Goal: Find specific page/section: Find specific page/section

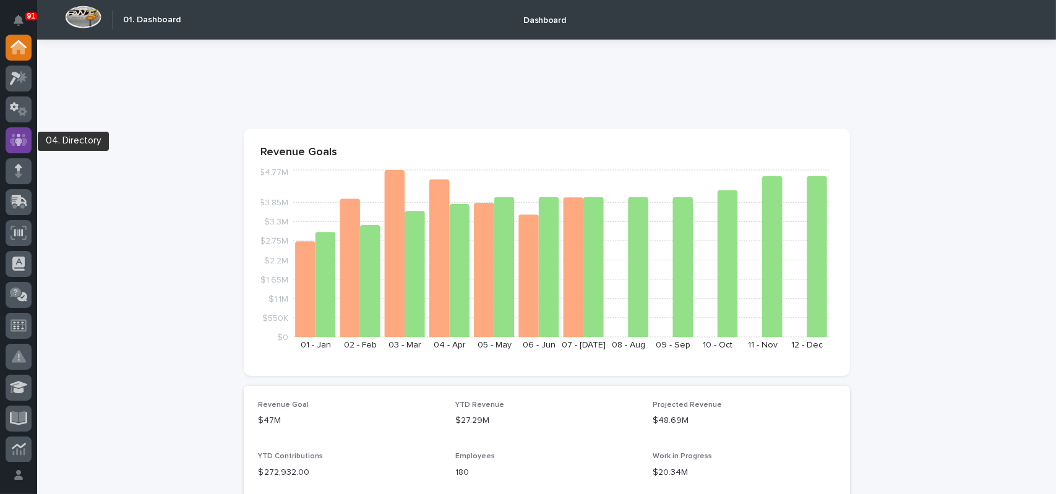
click at [20, 142] on icon at bounding box center [18, 140] width 7 height 12
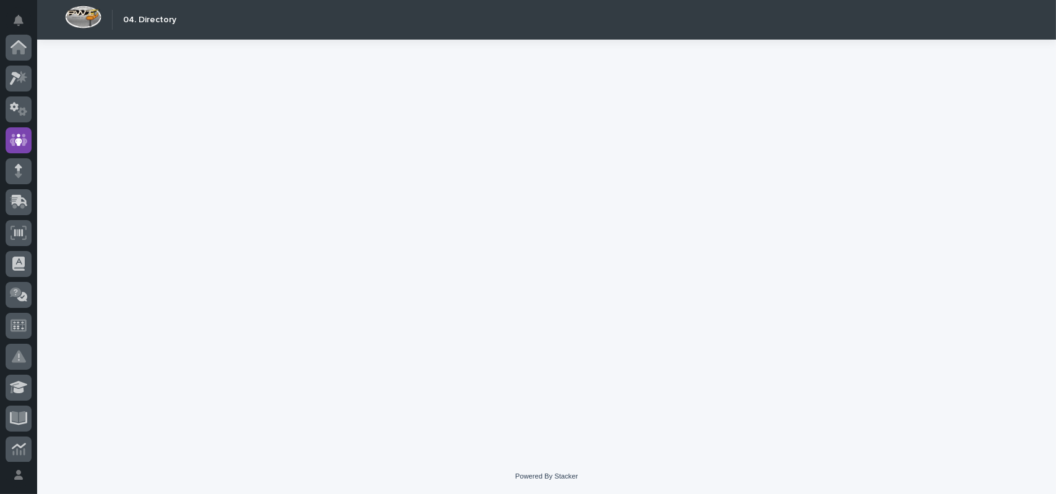
scroll to position [93, 0]
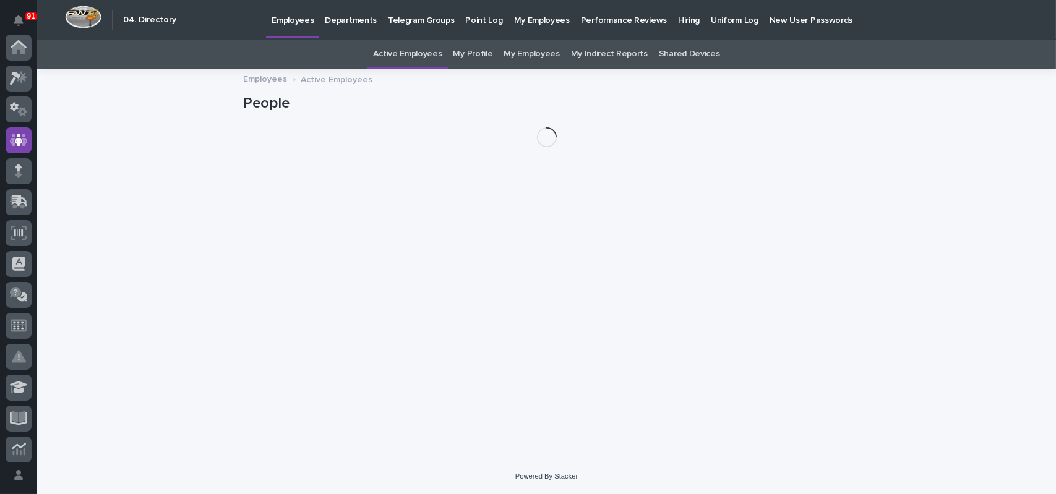
scroll to position [93, 0]
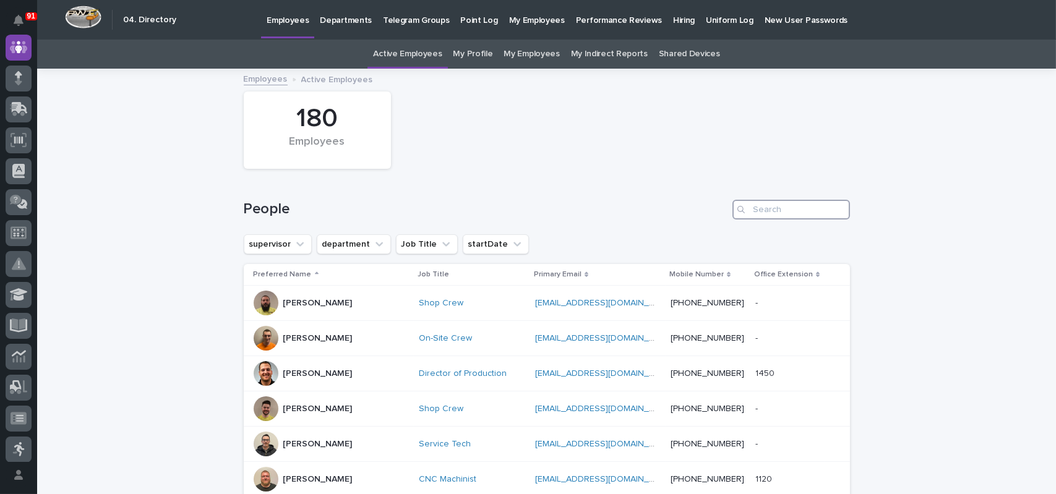
click at [758, 202] on input "Search" at bounding box center [791, 210] width 118 height 20
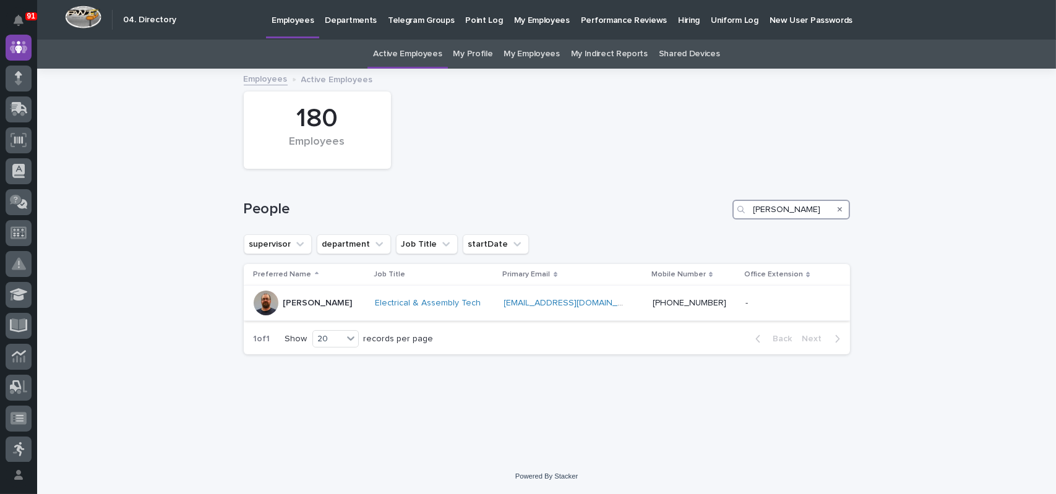
type input "patrick"
click at [267, 302] on div at bounding box center [266, 303] width 25 height 25
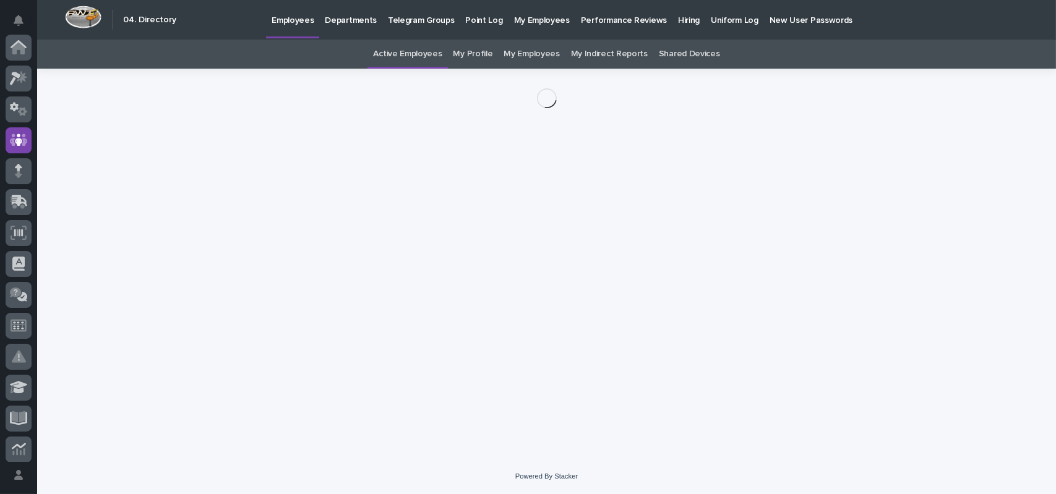
scroll to position [93, 0]
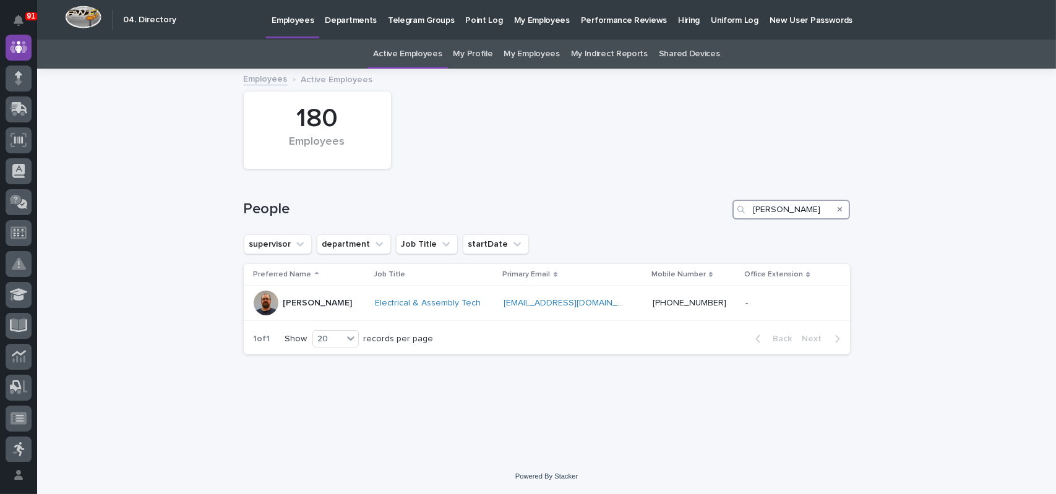
drag, startPoint x: 789, startPoint y: 210, endPoint x: 744, endPoint y: 210, distance: 45.2
click at [744, 210] on div "patrick" at bounding box center [791, 210] width 118 height 20
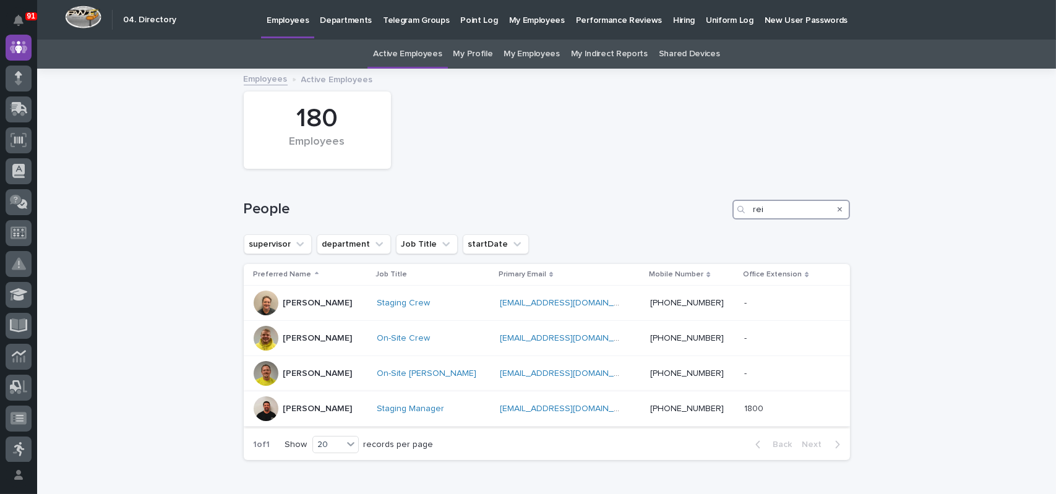
type input "rei"
click at [264, 406] on div at bounding box center [266, 408] width 25 height 25
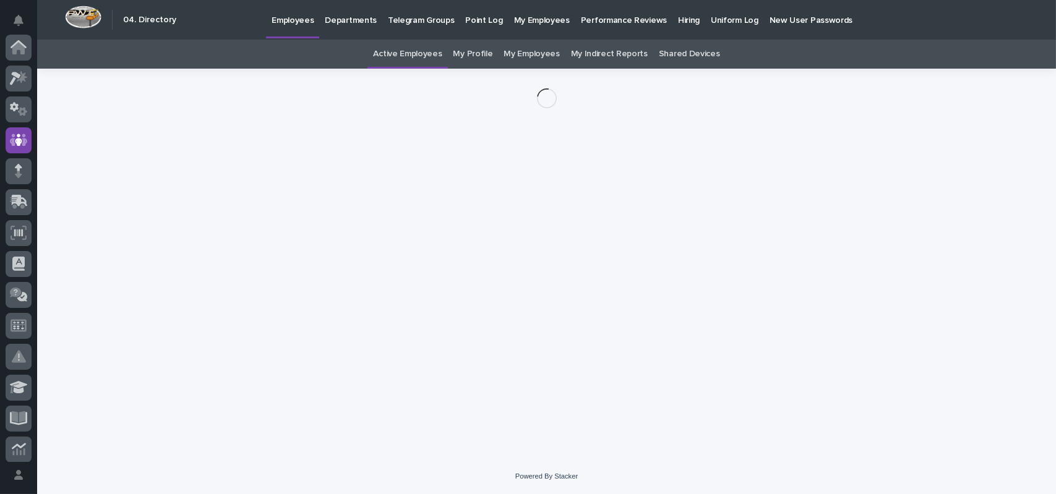
scroll to position [93, 0]
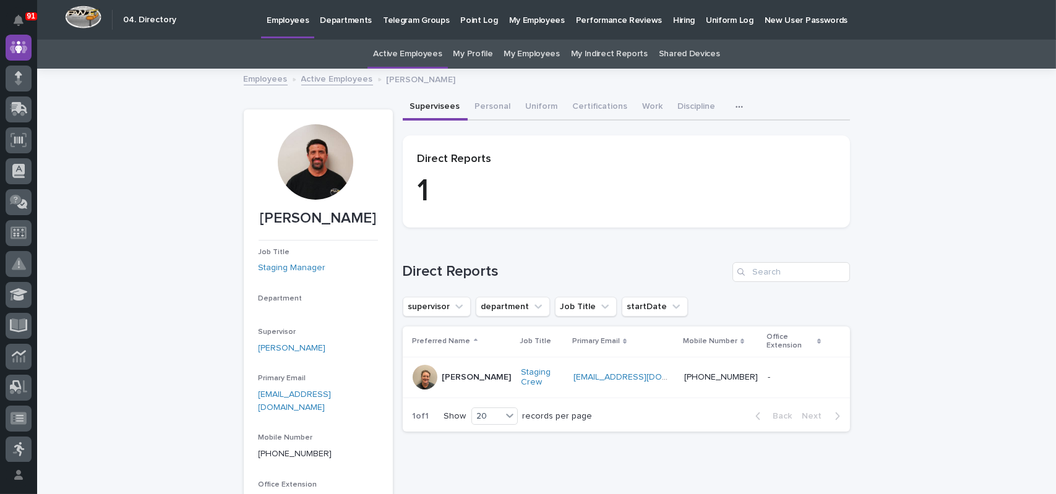
click at [298, 150] on div at bounding box center [315, 161] width 75 height 75
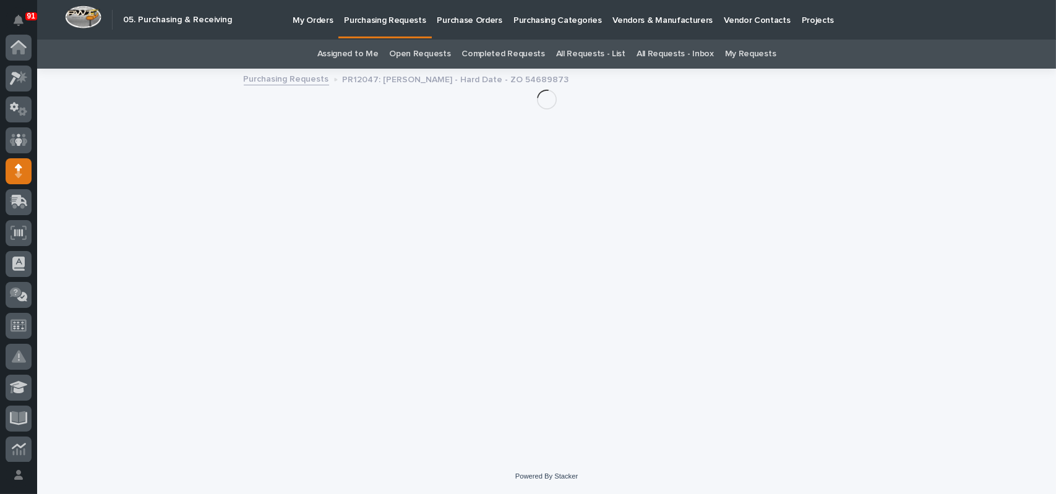
scroll to position [124, 0]
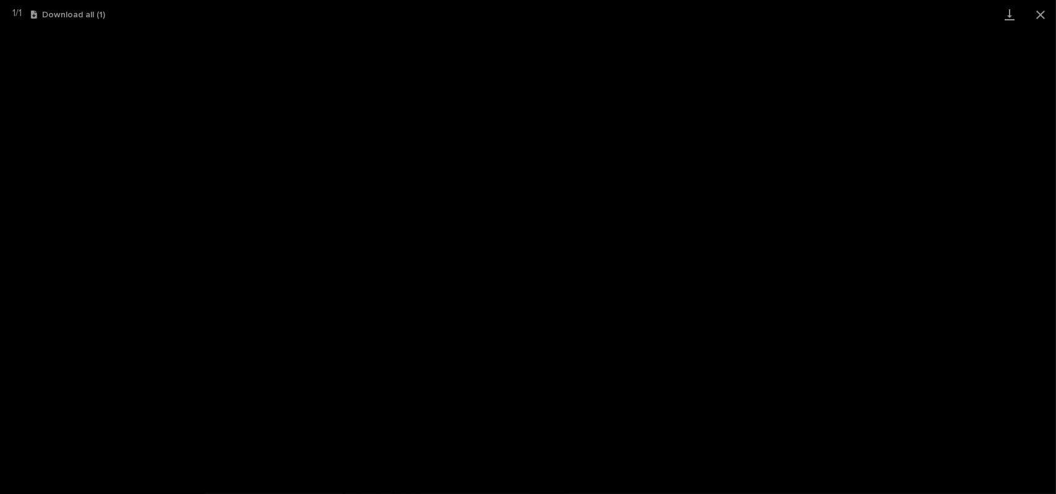
scroll to position [990, 0]
